Goal: Information Seeking & Learning: Learn about a topic

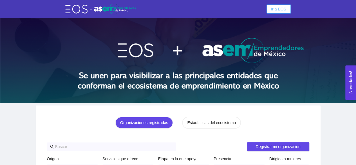
click at [282, 6] on button "Ir a EOS" at bounding box center [278, 9] width 24 height 9
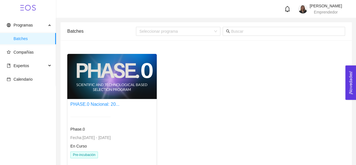
scroll to position [35, 0]
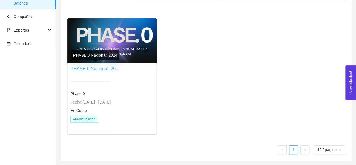
click at [106, 70] on link "PHASE.0 Nacional: 20..." at bounding box center [94, 68] width 49 height 5
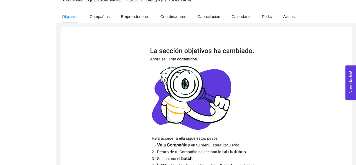
scroll to position [151, 0]
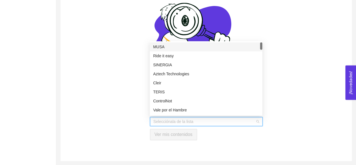
click at [222, 120] on input "search" at bounding box center [204, 121] width 102 height 8
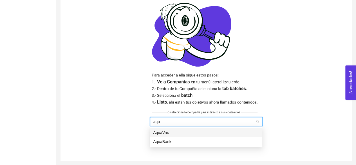
type input "aqua"
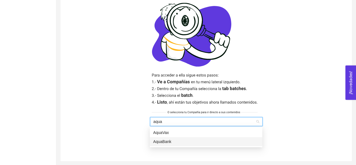
click at [168, 142] on div "AquaBank" at bounding box center [206, 141] width 106 height 6
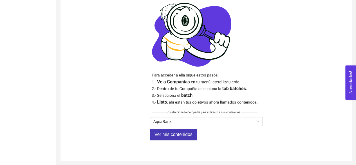
click at [169, 133] on span "Ver mis contenidos" at bounding box center [173, 134] width 38 height 7
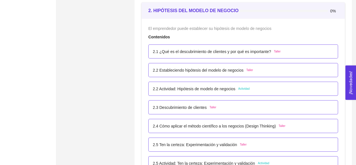
scroll to position [558, 0]
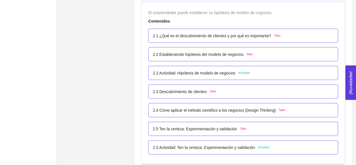
click at [278, 34] on span "Taller" at bounding box center [277, 35] width 7 height 5
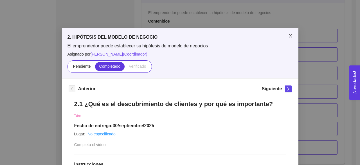
click at [285, 40] on span "Close" at bounding box center [291, 36] width 16 height 16
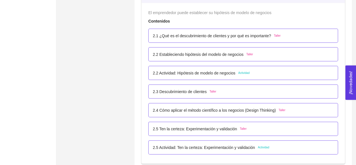
click at [246, 55] on span "Taller" at bounding box center [249, 54] width 7 height 5
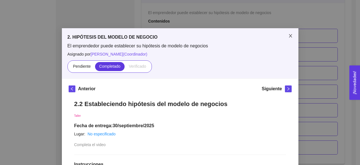
click at [287, 32] on span "Close" at bounding box center [291, 36] width 16 height 16
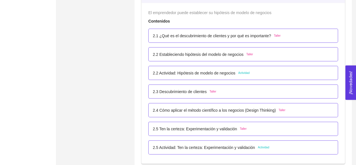
click at [243, 71] on span "Actividad" at bounding box center [244, 73] width 12 height 5
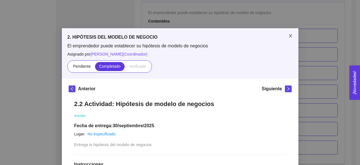
click at [288, 33] on span "Close" at bounding box center [291, 36] width 16 height 16
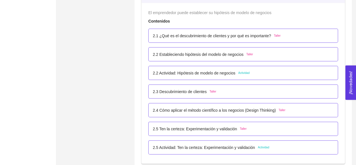
click at [210, 93] on div "2.3 Descubrimiento de clientes Taller" at bounding box center [184, 91] width 63 height 6
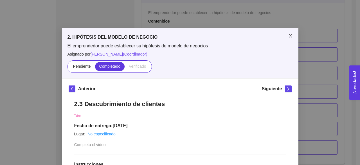
click at [288, 34] on icon "close" at bounding box center [290, 35] width 5 height 5
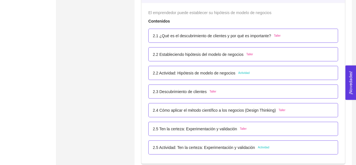
click at [280, 108] on span "Taller" at bounding box center [282, 110] width 7 height 5
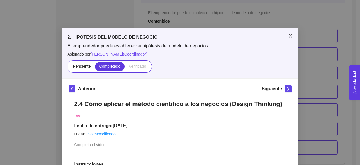
click at [292, 33] on span "Close" at bounding box center [291, 36] width 16 height 16
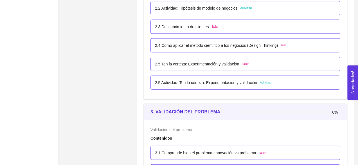
scroll to position [638, 0]
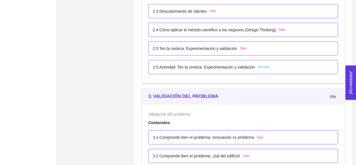
click at [240, 49] on span "Taller" at bounding box center [243, 48] width 7 height 5
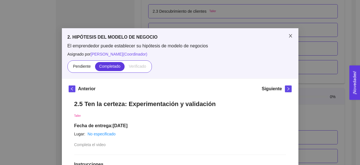
click at [283, 34] on span "Close" at bounding box center [291, 36] width 16 height 16
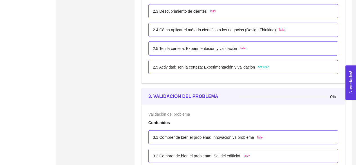
click at [258, 65] on span "Actividad" at bounding box center [264, 67] width 12 height 5
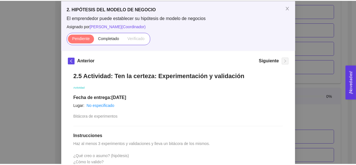
scroll to position [0, 0]
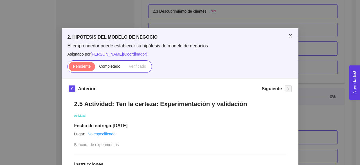
click at [288, 37] on icon "close" at bounding box center [290, 35] width 5 height 5
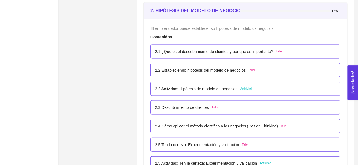
scroll to position [564, 0]
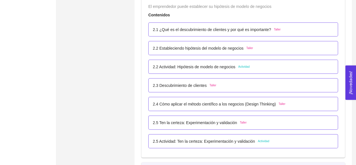
click at [246, 64] on span "Actividad" at bounding box center [244, 66] width 12 height 5
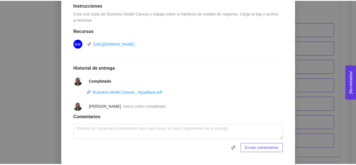
scroll to position [17, 0]
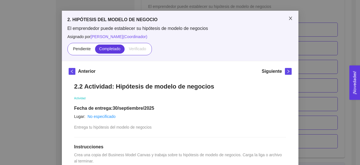
click at [289, 14] on span "Close" at bounding box center [291, 19] width 16 height 16
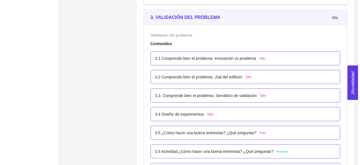
scroll to position [723, 0]
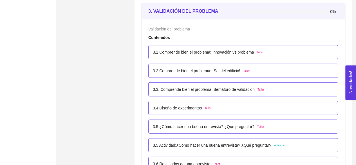
click at [259, 53] on span "Taller" at bounding box center [260, 52] width 7 height 5
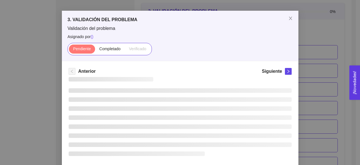
scroll to position [3, 0]
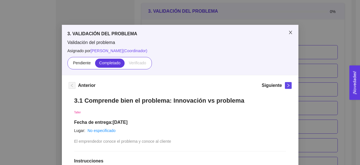
click at [288, 34] on icon "close" at bounding box center [290, 32] width 5 height 5
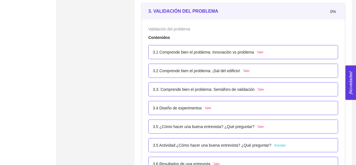
click at [243, 69] on span "Taller" at bounding box center [246, 71] width 7 height 5
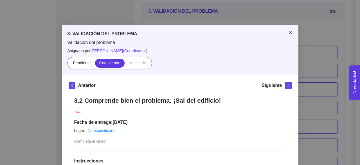
click at [283, 35] on span "Close" at bounding box center [291, 33] width 16 height 16
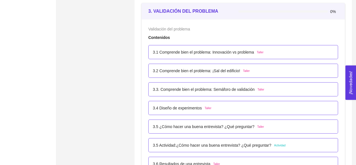
click at [262, 86] on div "3.3. Comprende bien el problema: Semáforo de validación Taller" at bounding box center [208, 89] width 111 height 6
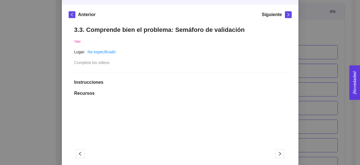
scroll to position [0, 0]
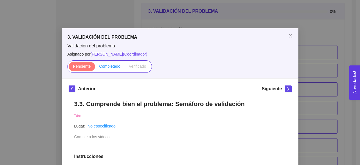
click at [107, 68] on span "Completado" at bounding box center [109, 66] width 21 height 5
click at [95, 68] on input "Completado" at bounding box center [95, 68] width 0 height 0
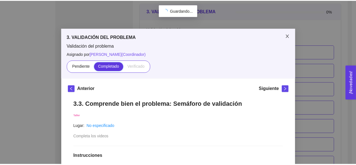
scroll to position [169, 0]
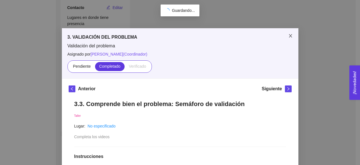
click at [292, 38] on span "Close" at bounding box center [291, 36] width 16 height 16
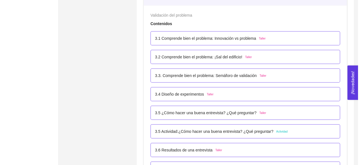
scroll to position [743, 0]
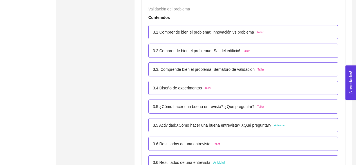
click at [205, 88] on span "Taller" at bounding box center [208, 88] width 7 height 5
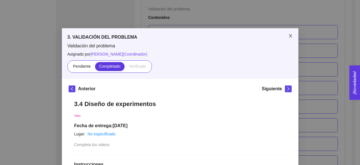
click at [288, 38] on icon "close" at bounding box center [290, 35] width 5 height 5
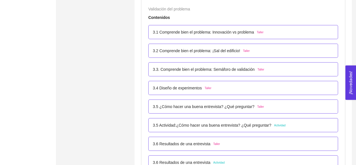
click at [257, 107] on span "Taller" at bounding box center [260, 106] width 7 height 5
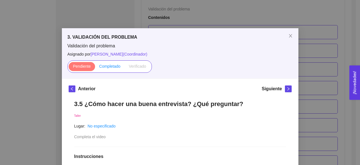
click at [118, 69] on label "Completado" at bounding box center [110, 66] width 30 height 9
click at [95, 68] on input "Completado" at bounding box center [95, 68] width 0 height 0
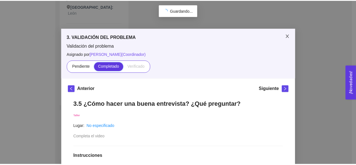
scroll to position [169, 0]
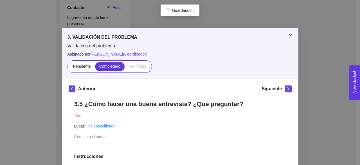
click at [292, 35] on span "Close" at bounding box center [291, 36] width 16 height 16
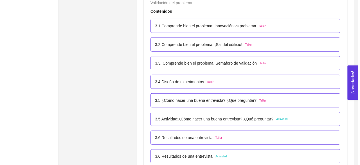
scroll to position [753, 0]
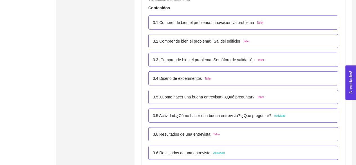
click at [207, 76] on span "Taller" at bounding box center [208, 78] width 7 height 5
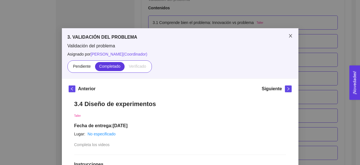
click at [290, 33] on span "Close" at bounding box center [291, 36] width 16 height 16
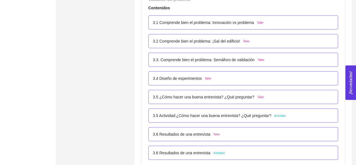
click at [257, 96] on span "Taller" at bounding box center [260, 97] width 7 height 5
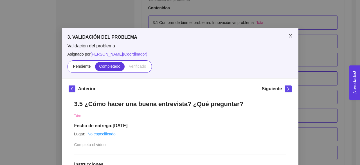
click at [287, 39] on span "Close" at bounding box center [291, 36] width 16 height 16
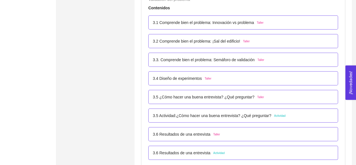
click at [279, 114] on span "Actividad" at bounding box center [280, 115] width 12 height 5
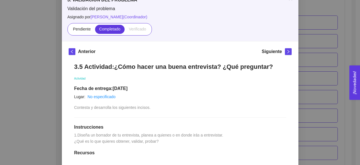
scroll to position [36, 0]
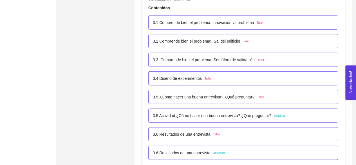
click at [214, 129] on div "3.6 Resultados de una entrevista Taller" at bounding box center [243, 134] width 190 height 14
click at [214, 133] on span "Taller" at bounding box center [216, 134] width 7 height 5
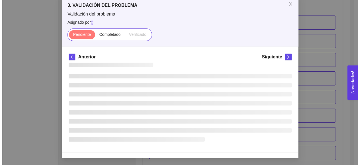
scroll to position [6, 0]
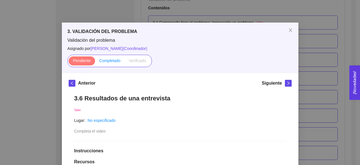
click at [113, 61] on span "Completado" at bounding box center [109, 60] width 21 height 5
click at [95, 62] on input "Completado" at bounding box center [95, 62] width 0 height 0
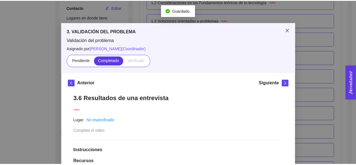
scroll to position [753, 0]
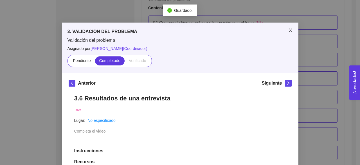
click at [289, 30] on icon "close" at bounding box center [290, 30] width 5 height 5
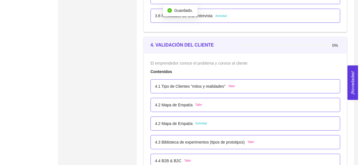
scroll to position [865, 0]
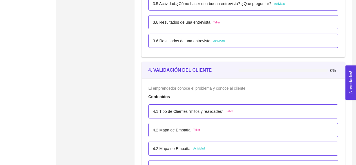
click at [217, 40] on span "Actividad" at bounding box center [219, 41] width 12 height 5
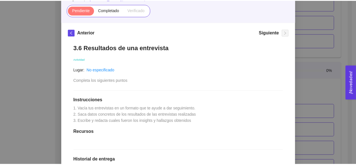
scroll to position [13, 0]
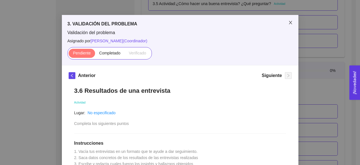
click at [290, 24] on icon "close" at bounding box center [290, 22] width 5 height 5
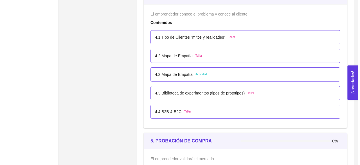
scroll to position [929, 0]
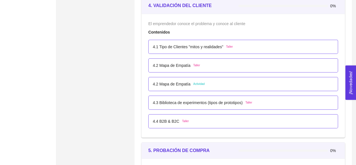
click at [196, 82] on span "Actividad" at bounding box center [199, 84] width 12 height 5
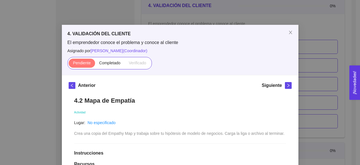
click at [355, 35] on div "4. VALIDACIÓN DEL CLIENTE El emprendedor conoce el problema y conoce al cliente…" at bounding box center [180, 82] width 360 height 165
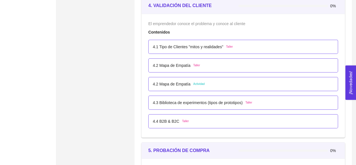
click at [197, 82] on span "Actividad" at bounding box center [199, 84] width 12 height 5
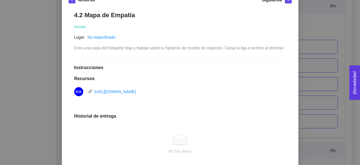
scroll to position [89, 0]
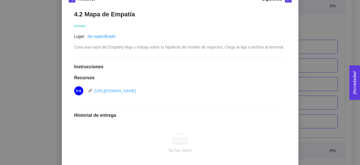
click at [136, 90] on link "[URL][DOMAIN_NAME]" at bounding box center [116, 90] width 42 height 5
